Goal: Task Accomplishment & Management: Use online tool/utility

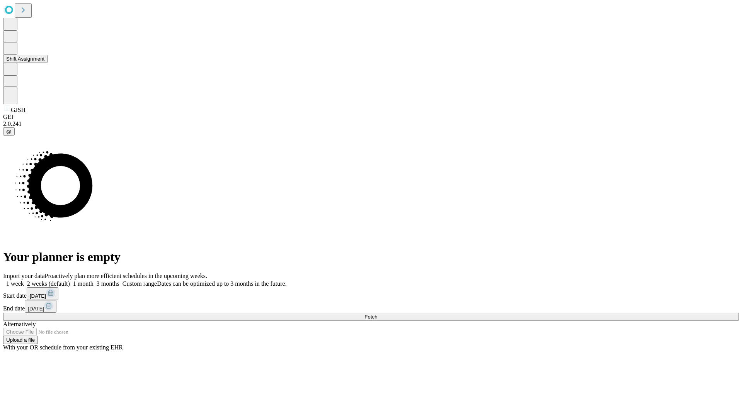
click at [48, 63] on button "Shift Assignment" at bounding box center [25, 59] width 44 height 8
